Goal: Information Seeking & Learning: Learn about a topic

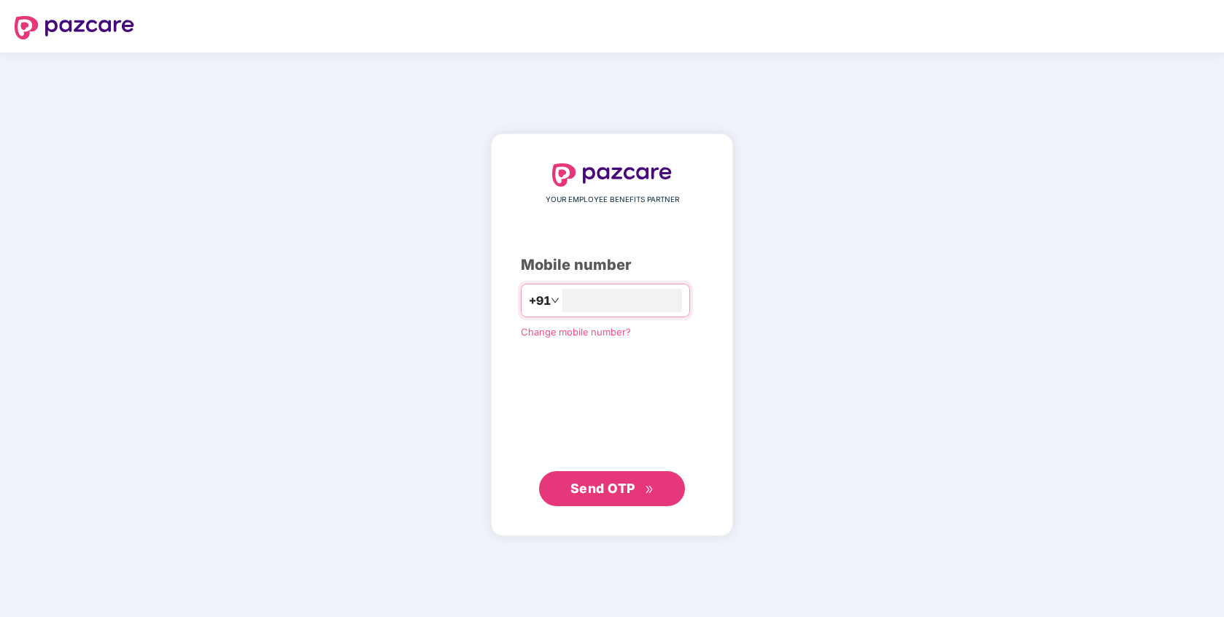
type input "**********"
click at [586, 494] on span "Send OTP" at bounding box center [602, 488] width 65 height 15
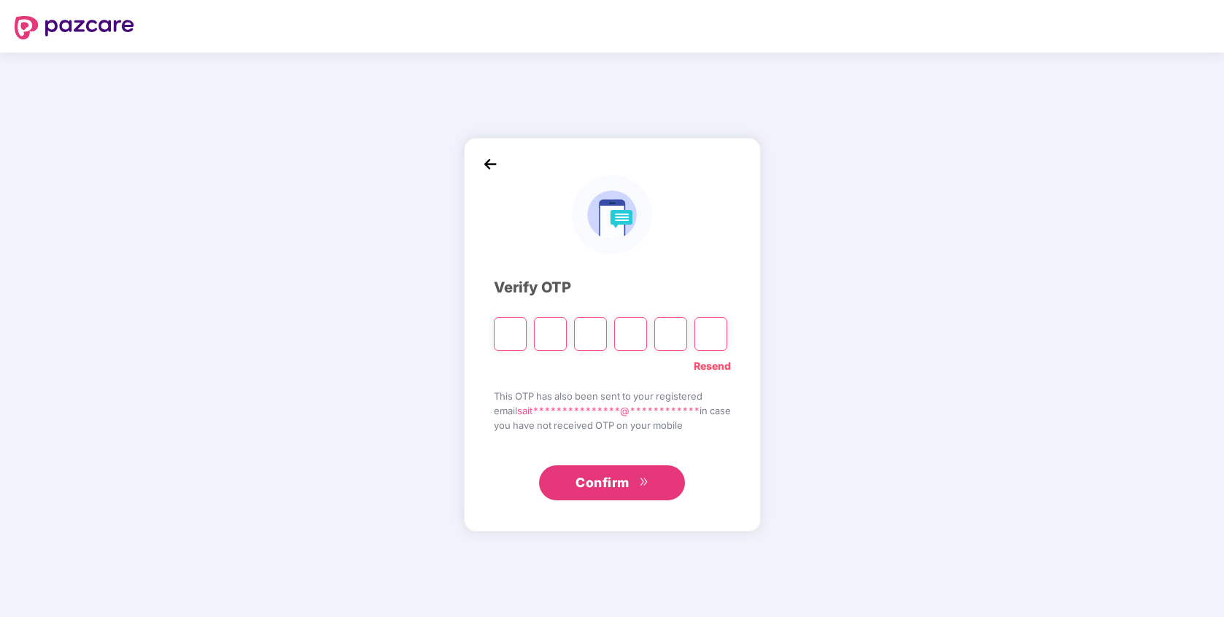
type input "*"
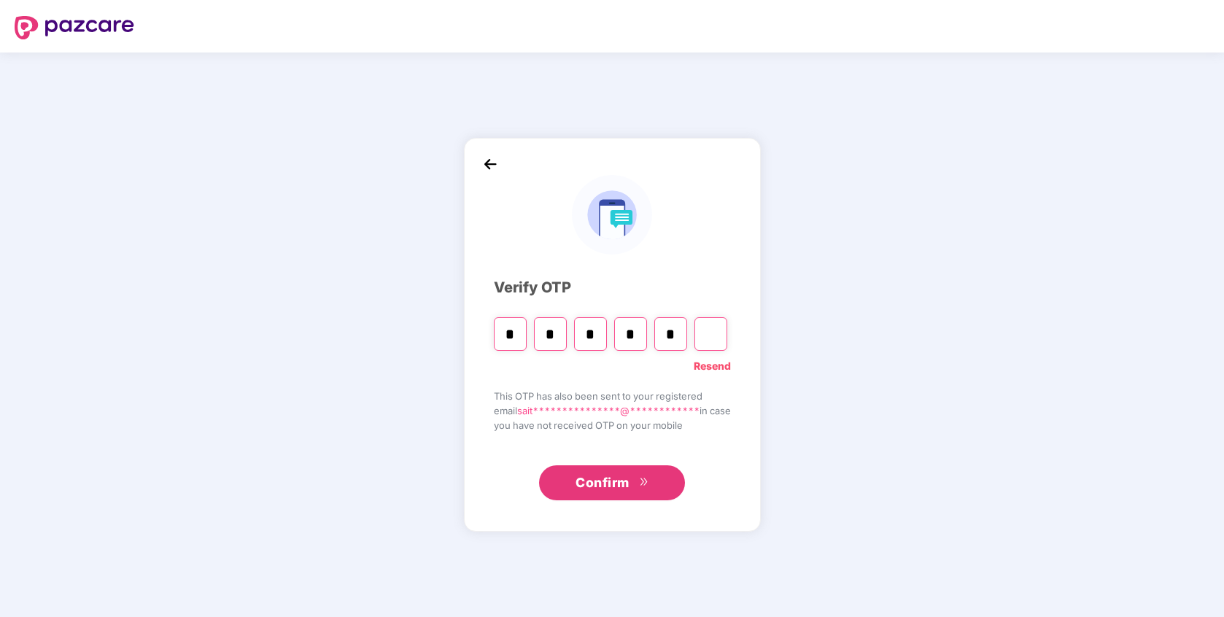
type input "*"
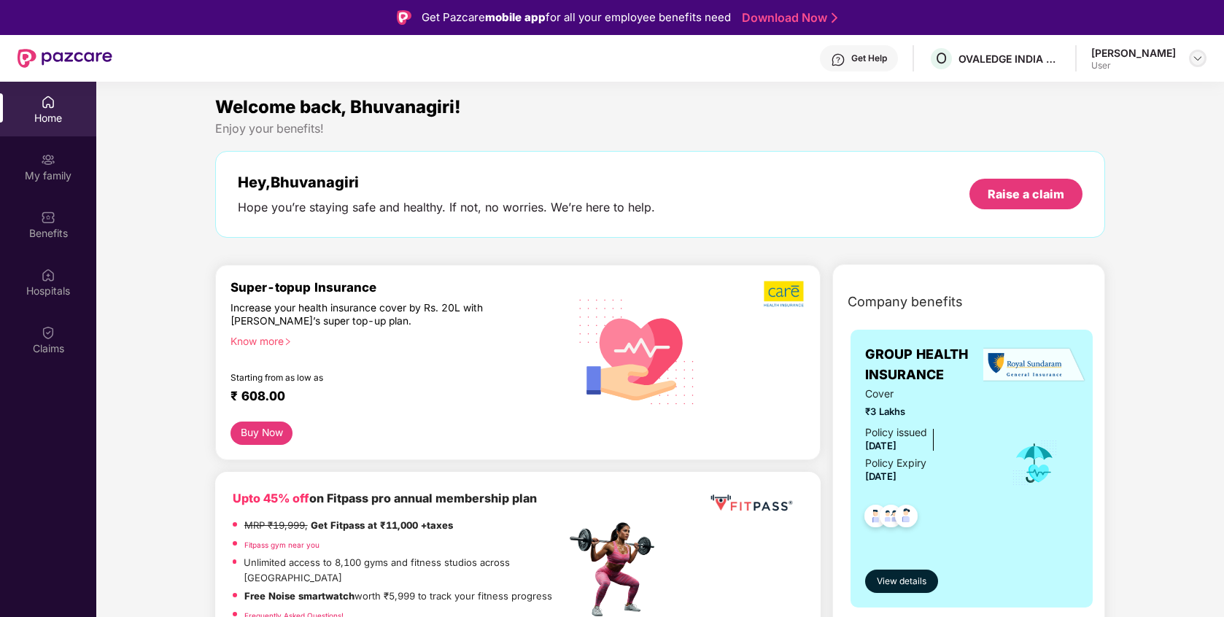
click at [1190, 57] on div at bounding box center [1197, 58] width 17 height 17
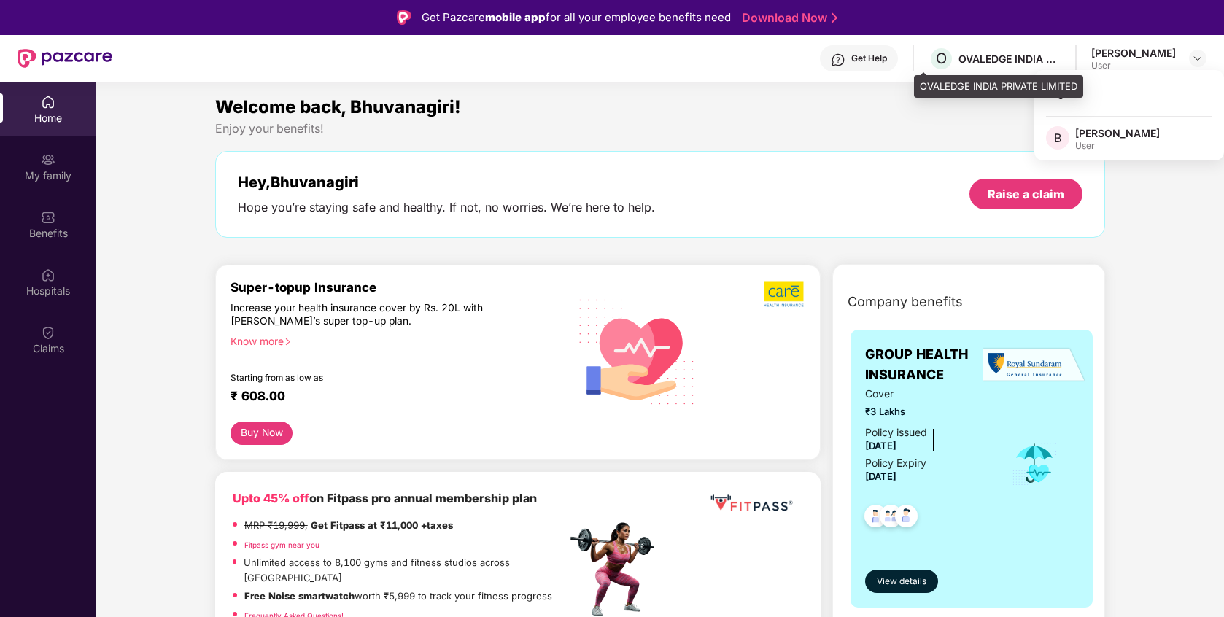
click at [960, 70] on div "O OVALEDGE INDIA PRIVATE LIMITED" at bounding box center [994, 59] width 132 height 26
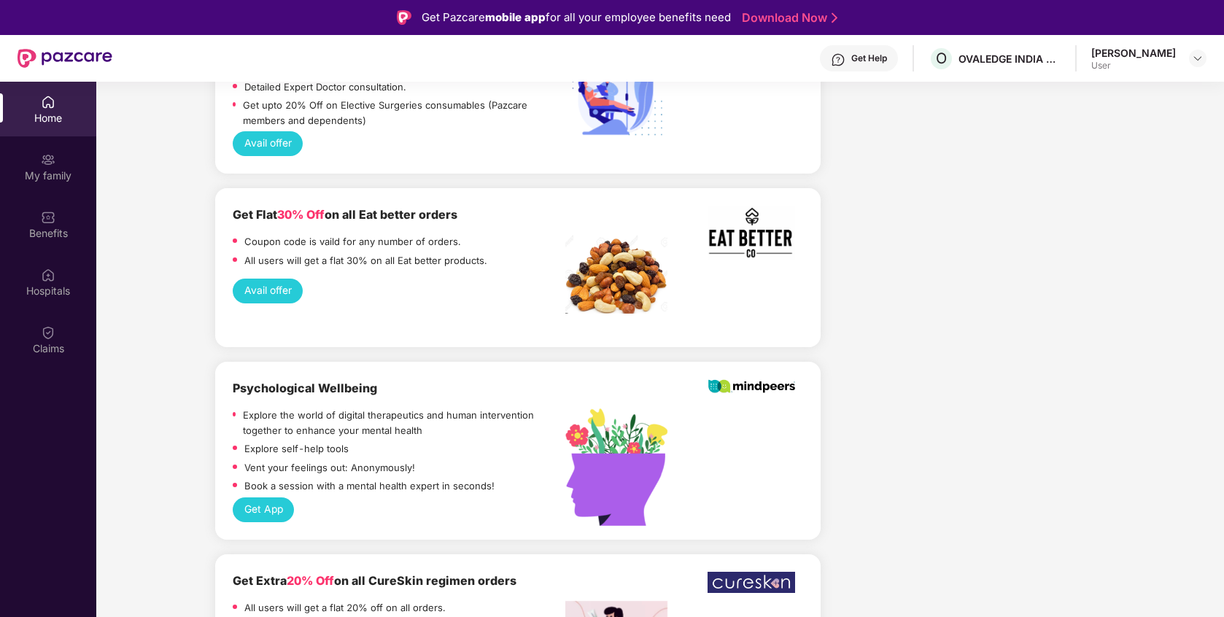
scroll to position [82, 0]
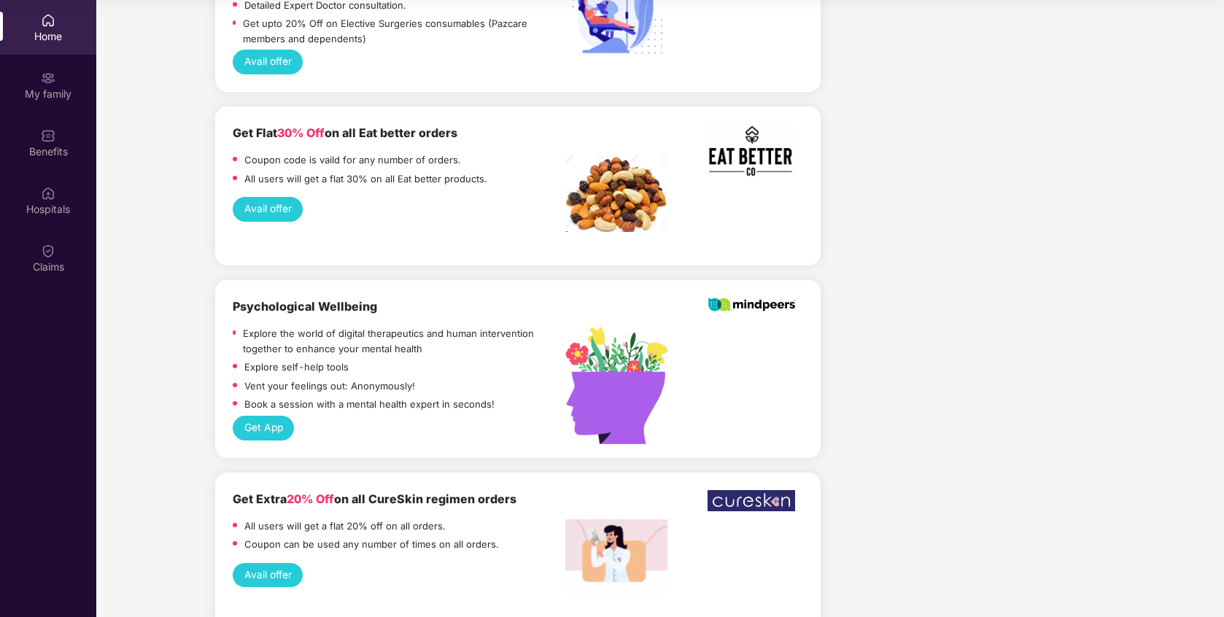
click at [580, 521] on img at bounding box center [616, 557] width 102 height 77
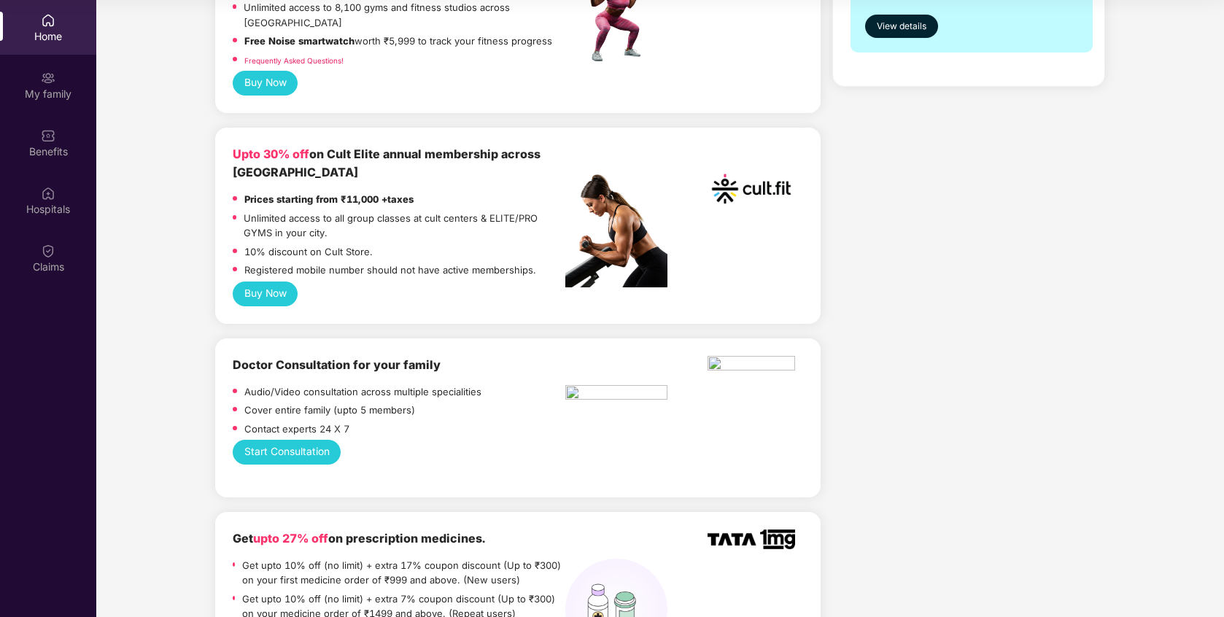
scroll to position [0, 0]
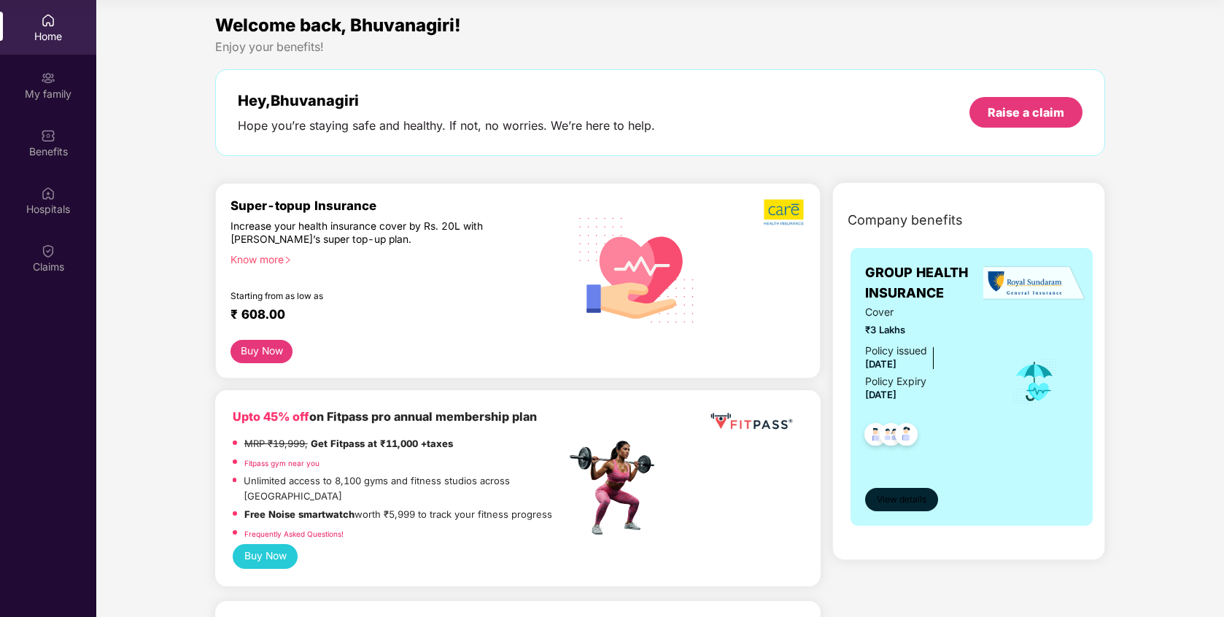
click at [900, 505] on span "View details" at bounding box center [901, 500] width 50 height 14
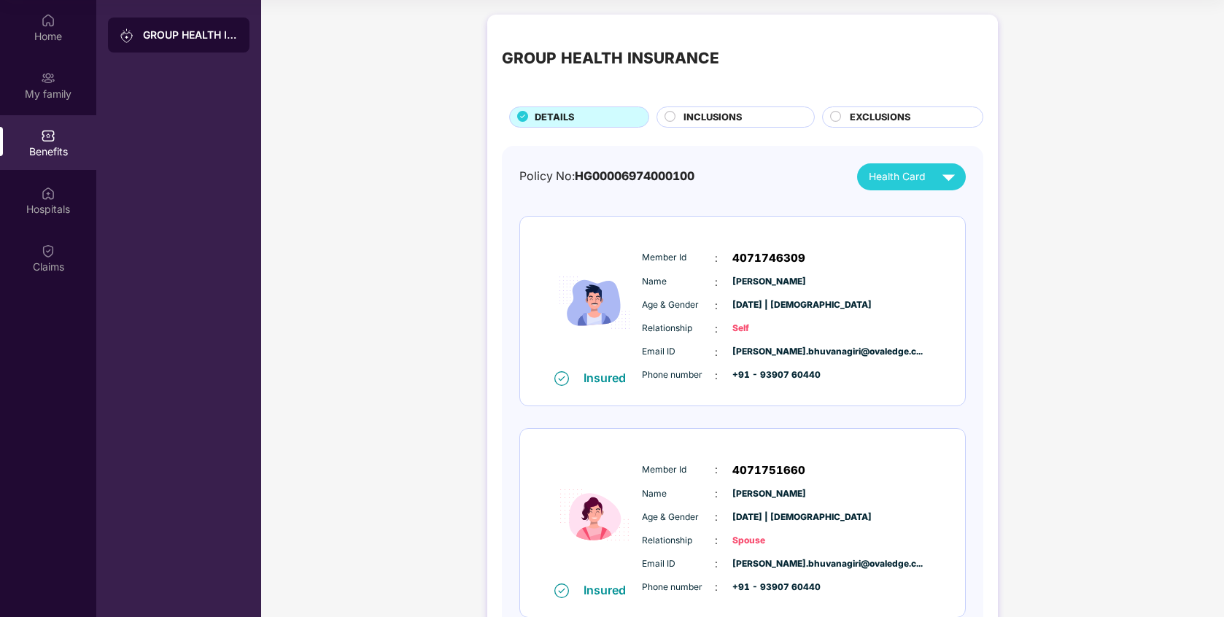
click at [768, 112] on div "INCLUSIONS" at bounding box center [741, 118] width 131 height 17
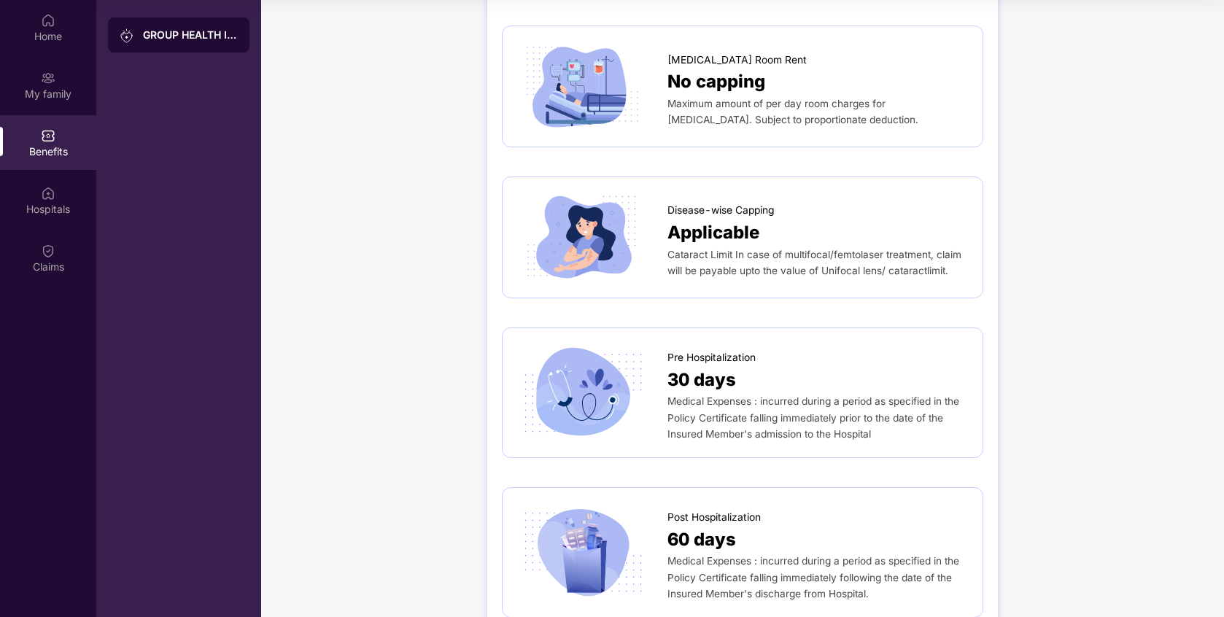
scroll to position [435, 0]
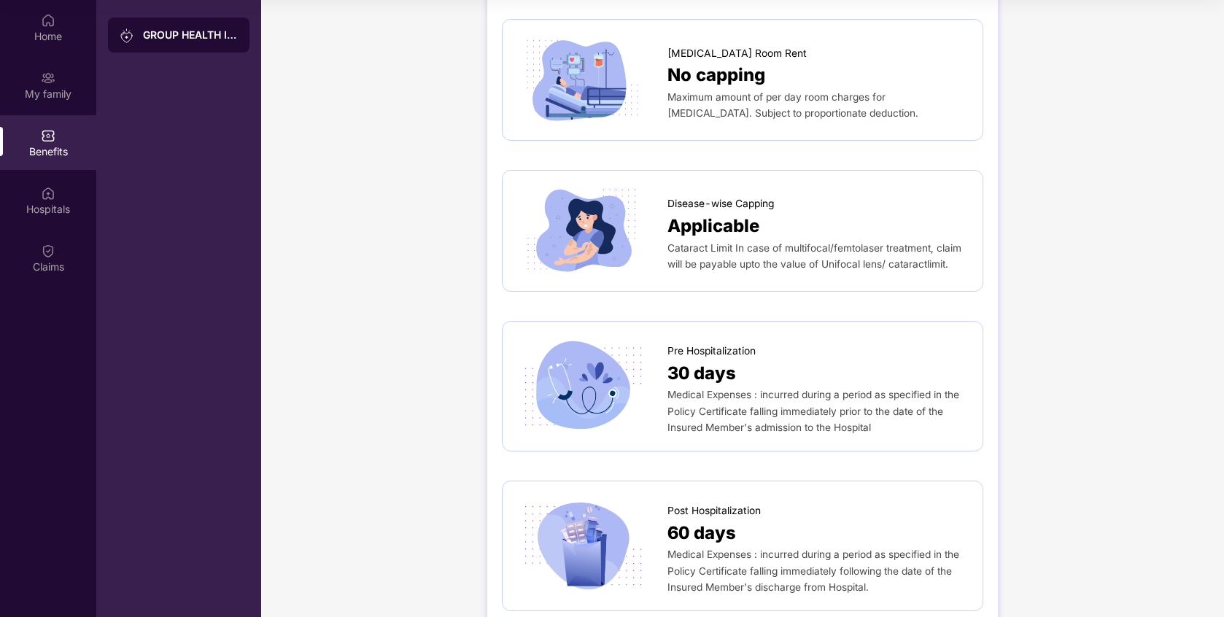
click at [693, 190] on div "Disease-wise Capping" at bounding box center [817, 200] width 300 height 23
click at [593, 234] on img at bounding box center [582, 230] width 131 height 91
click at [890, 256] on div "Cataract Limit In case of multifocal/femtolaser treatment, claim will be payabl…" at bounding box center [817, 256] width 300 height 33
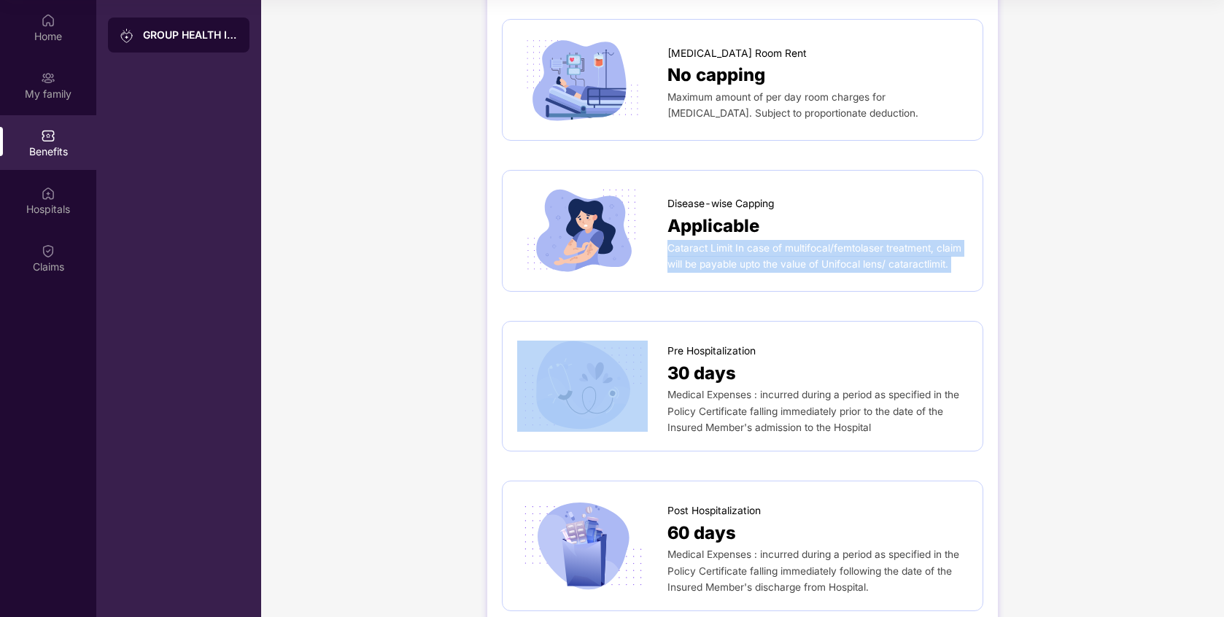
click at [890, 256] on div "Cataract Limit In case of multifocal/femtolaser treatment, claim will be payabl…" at bounding box center [817, 256] width 300 height 33
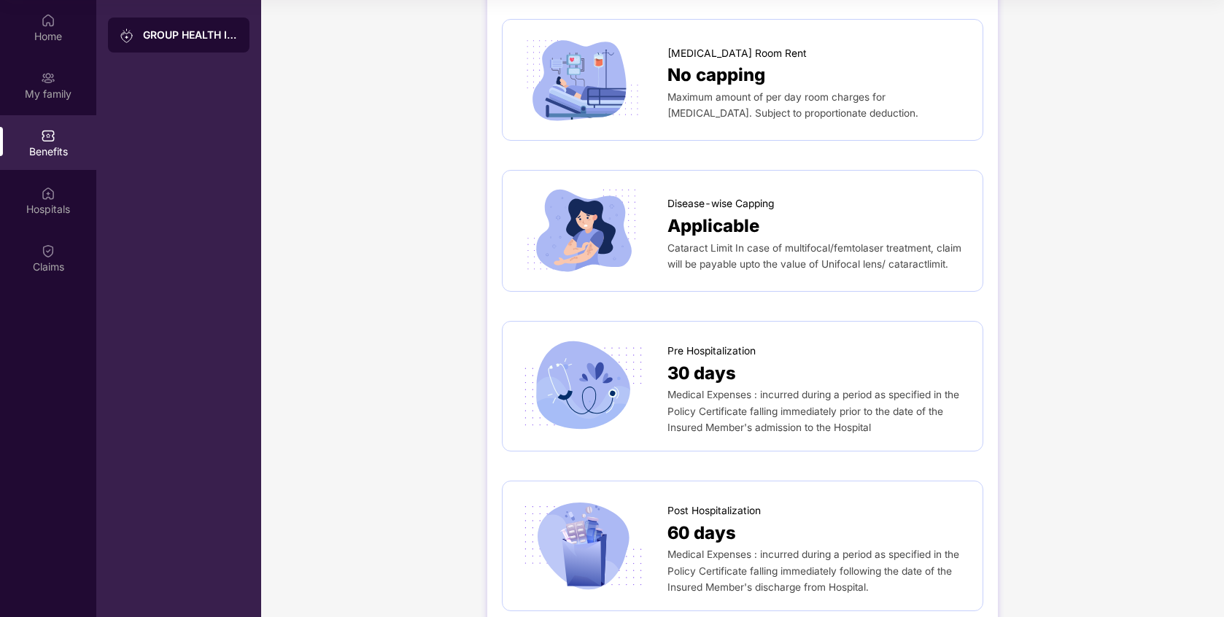
click at [685, 219] on span "Applicable" at bounding box center [713, 226] width 92 height 28
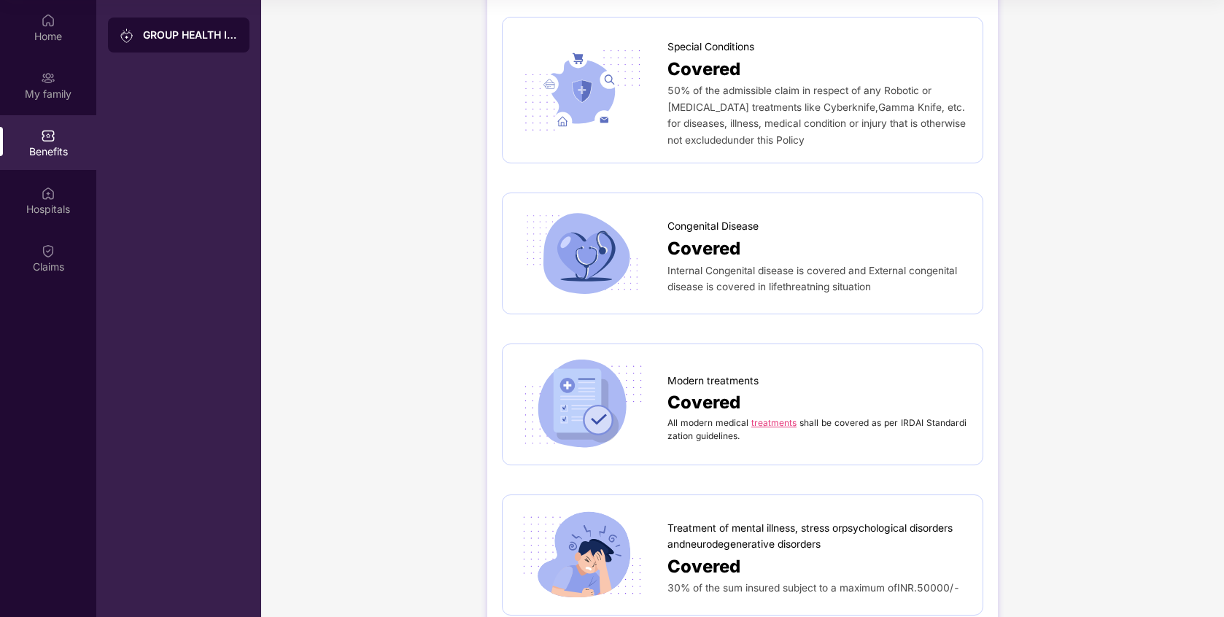
scroll to position [2176, 0]
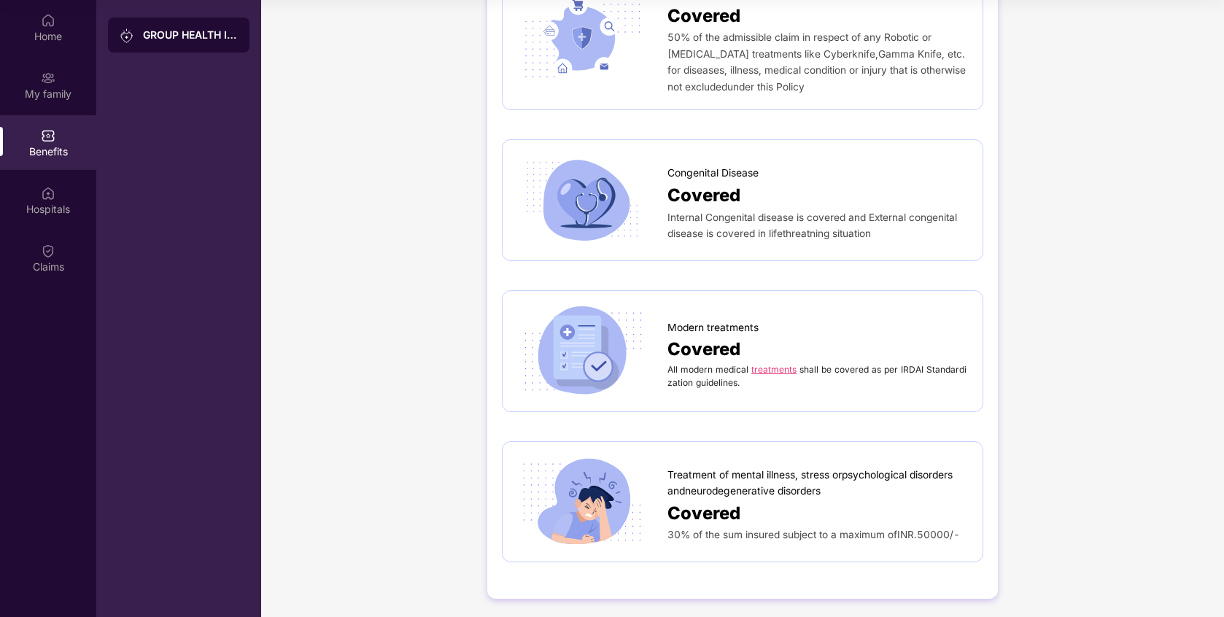
click at [765, 368] on link "treatments" at bounding box center [773, 369] width 45 height 11
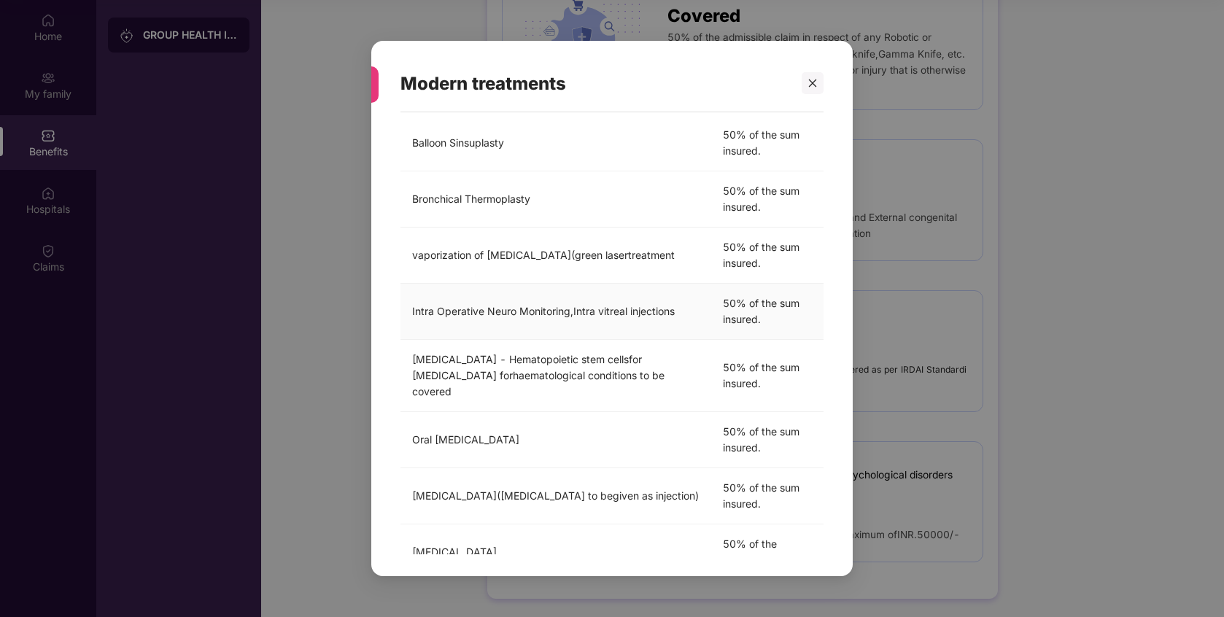
scroll to position [191, 0]
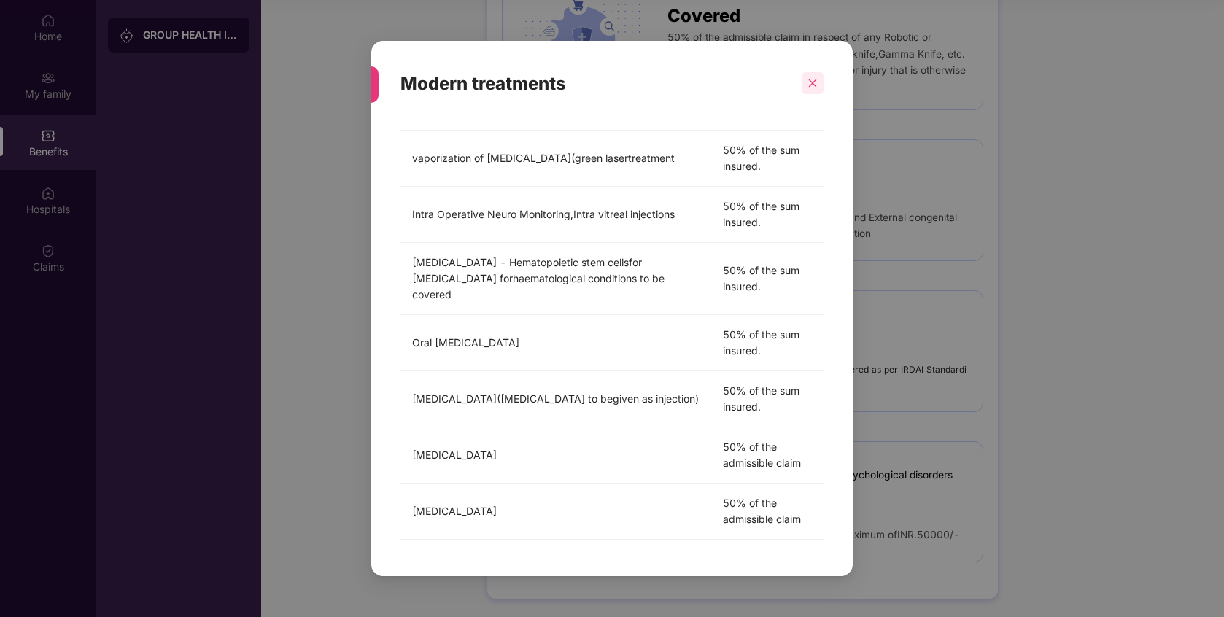
click at [817, 79] on div at bounding box center [812, 83] width 22 height 22
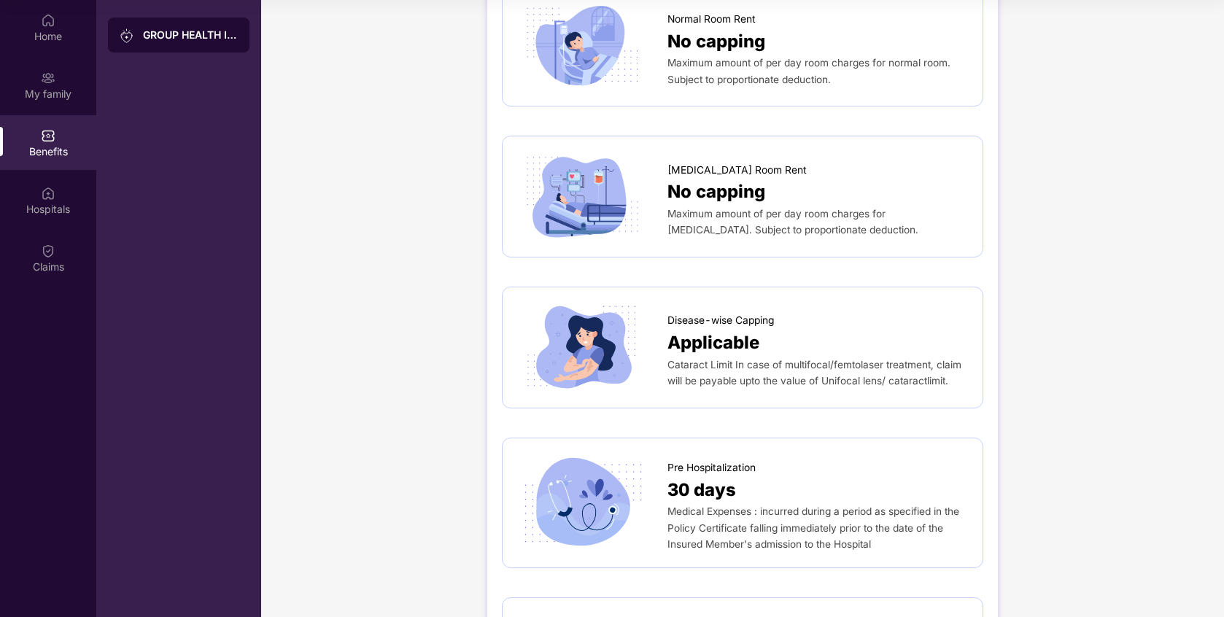
scroll to position [0, 0]
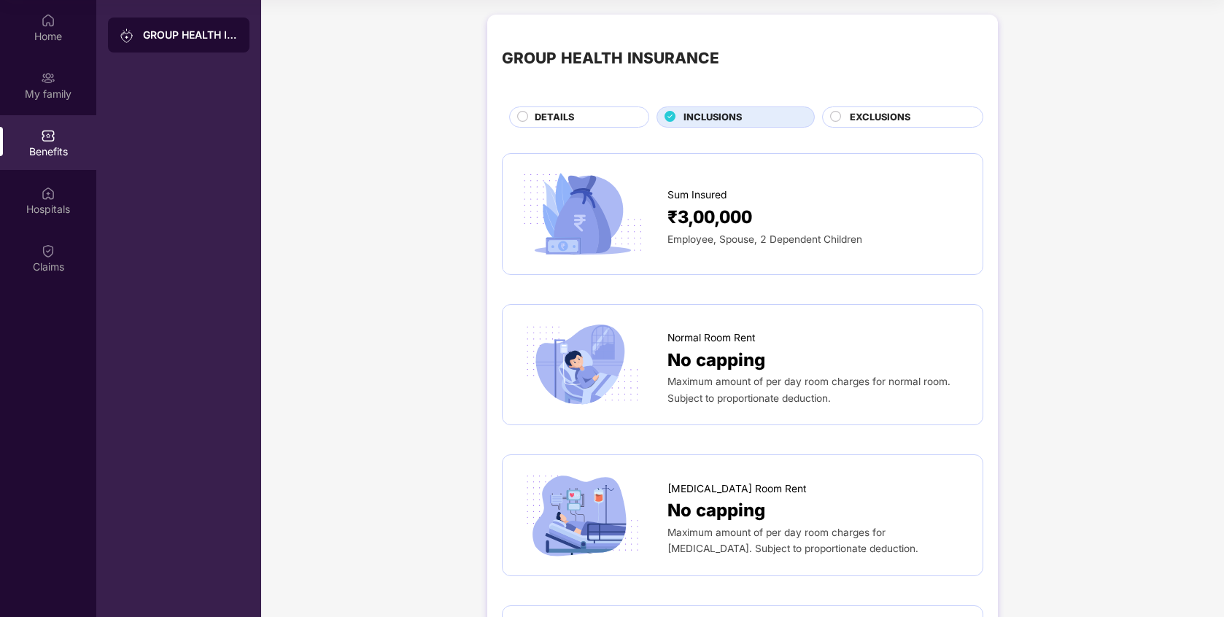
click at [572, 121] on span "DETAILS" at bounding box center [553, 117] width 39 height 15
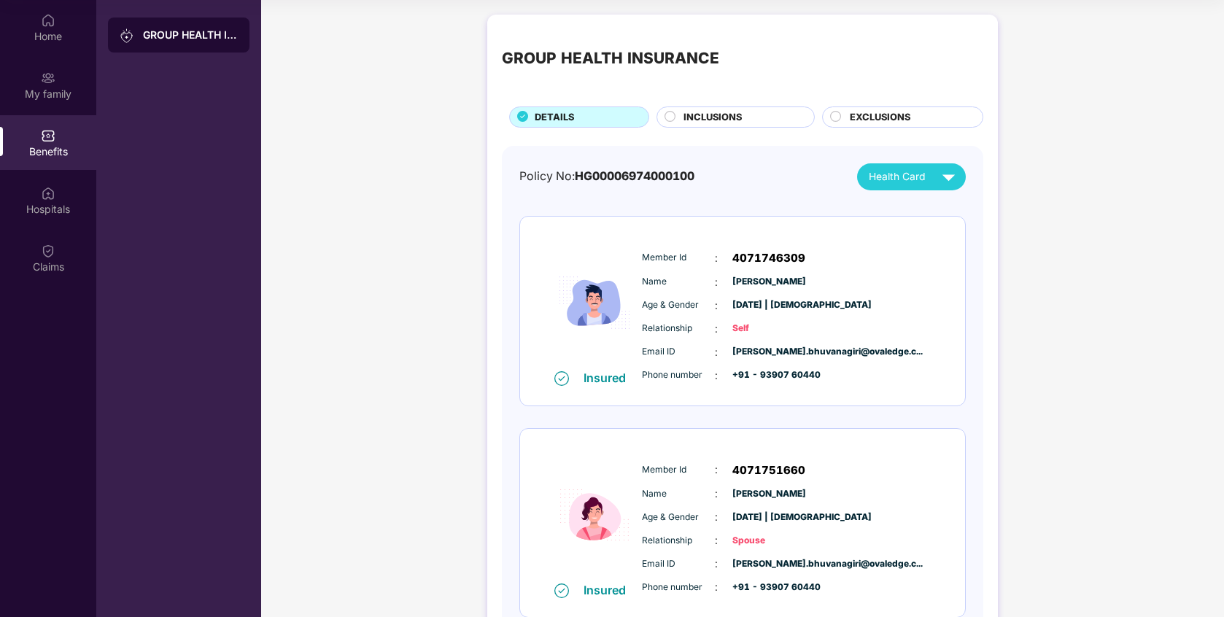
click at [884, 118] on span "EXCLUSIONS" at bounding box center [879, 117] width 61 height 15
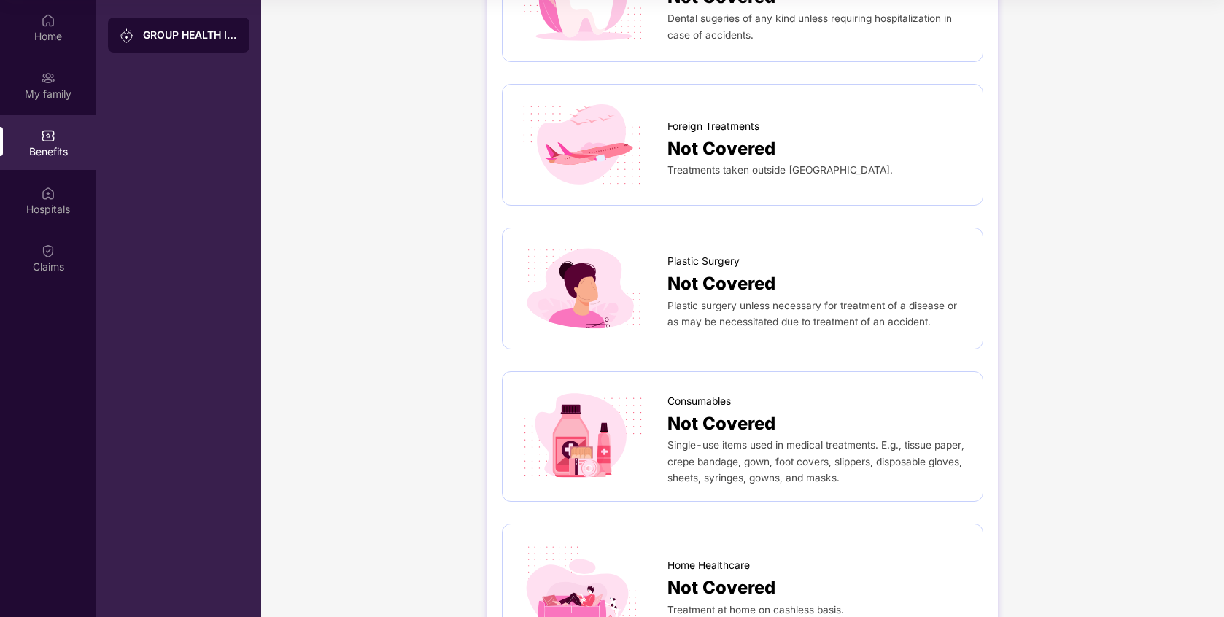
scroll to position [871, 0]
